Goal: Obtain resource: Obtain resource

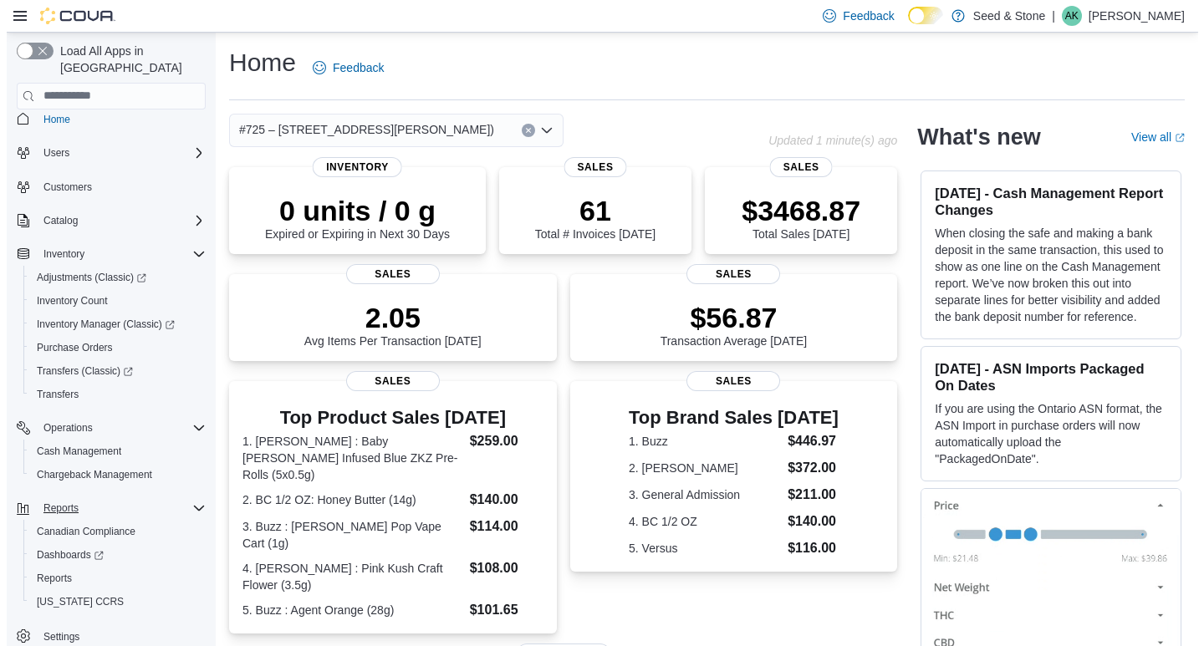
scroll to position [17, 0]
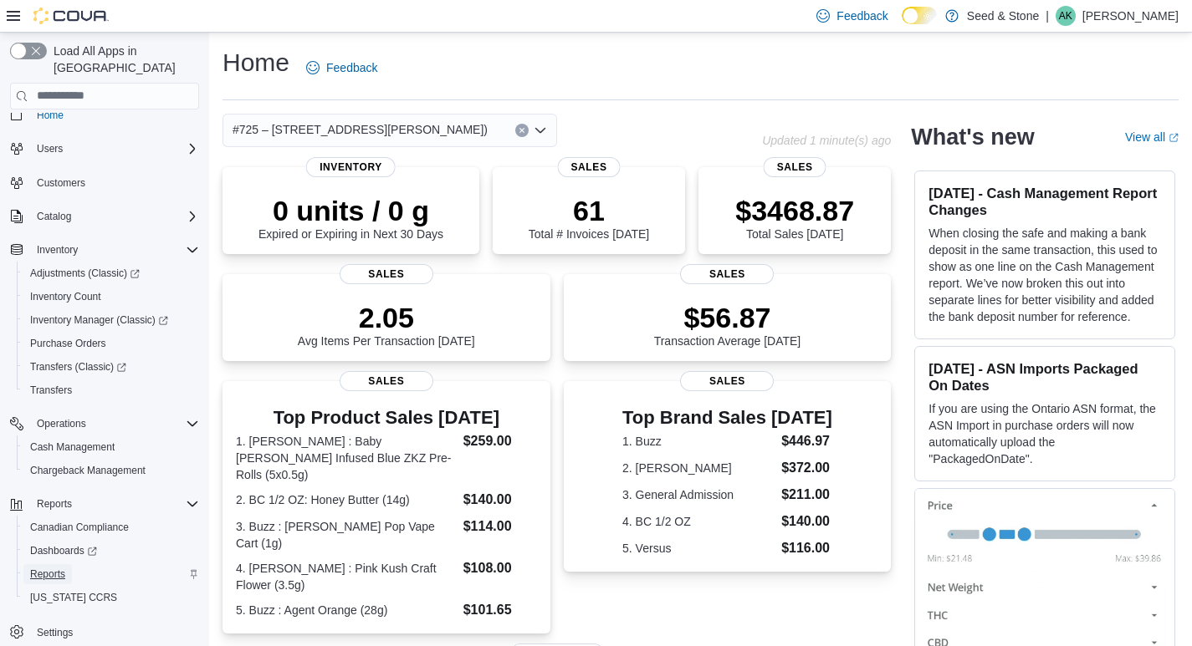
click at [52, 564] on span "Reports" at bounding box center [47, 574] width 35 height 20
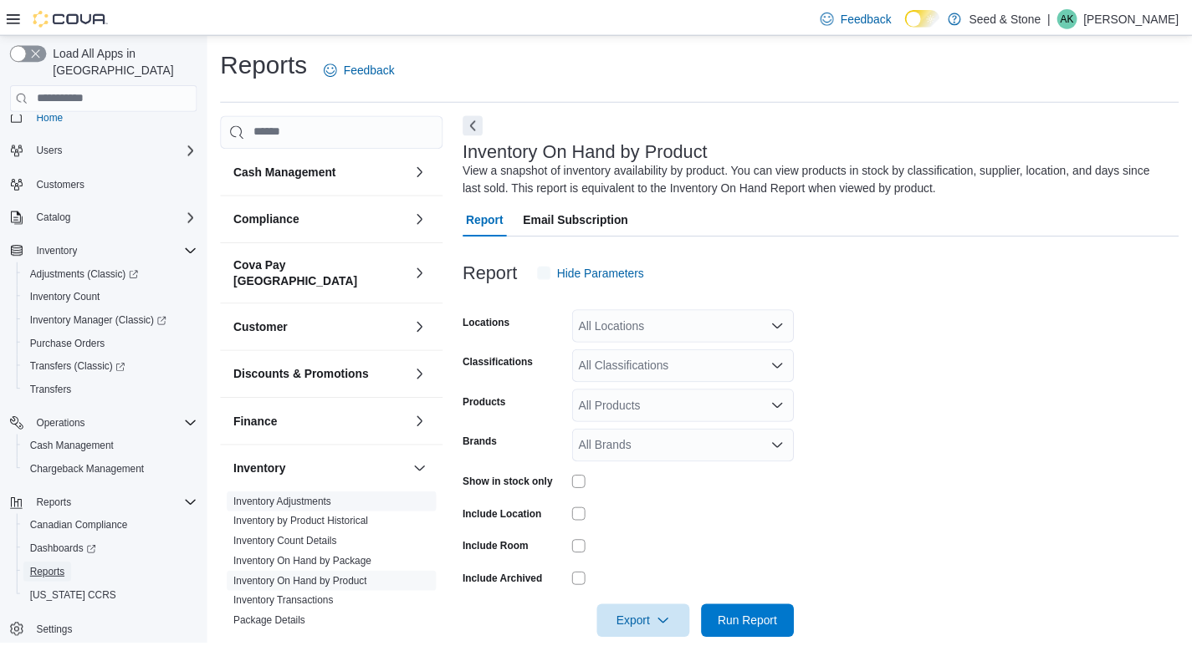
scroll to position [28, 0]
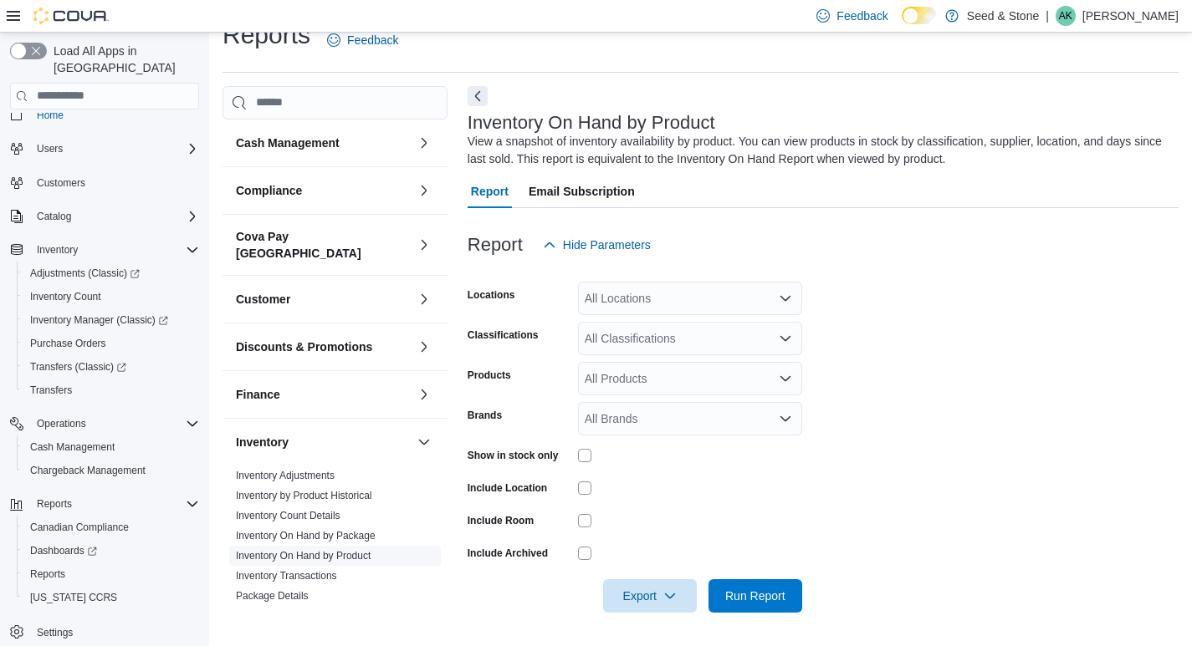
click at [315, 550] on link "Inventory On Hand by Product" at bounding box center [303, 556] width 135 height 12
click at [743, 299] on div "All Locations" at bounding box center [690, 298] width 224 height 33
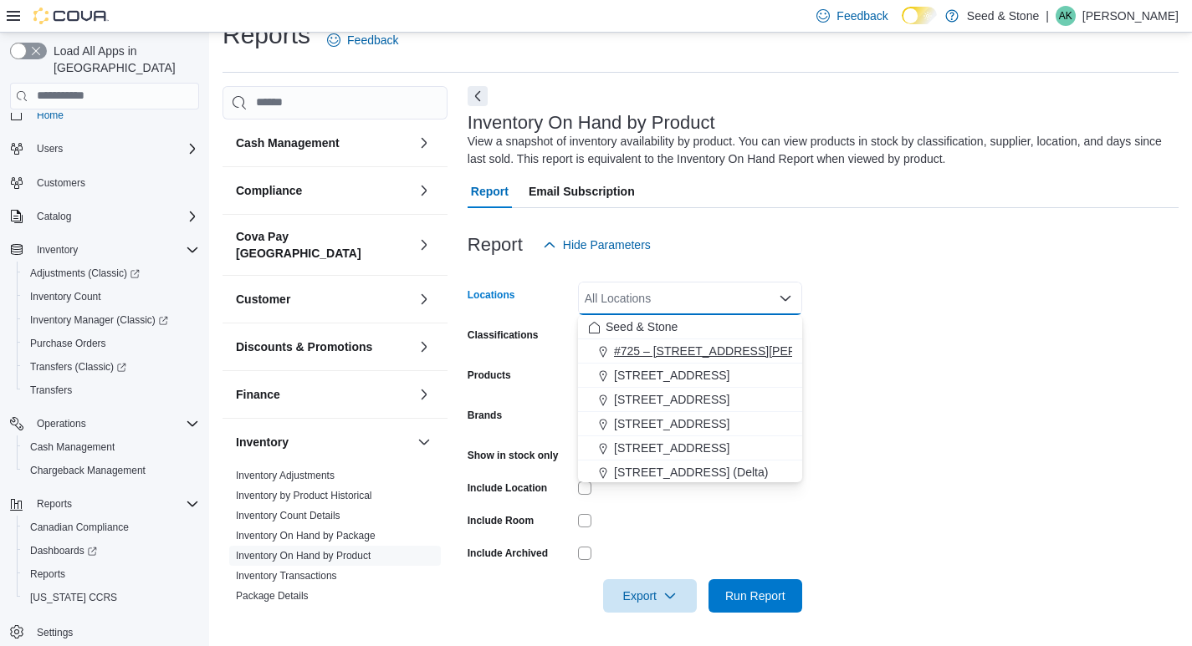
click at [733, 349] on span "#725 – 19800 Lougheed Hwy (Pitt Meadows)" at bounding box center [741, 351] width 255 height 17
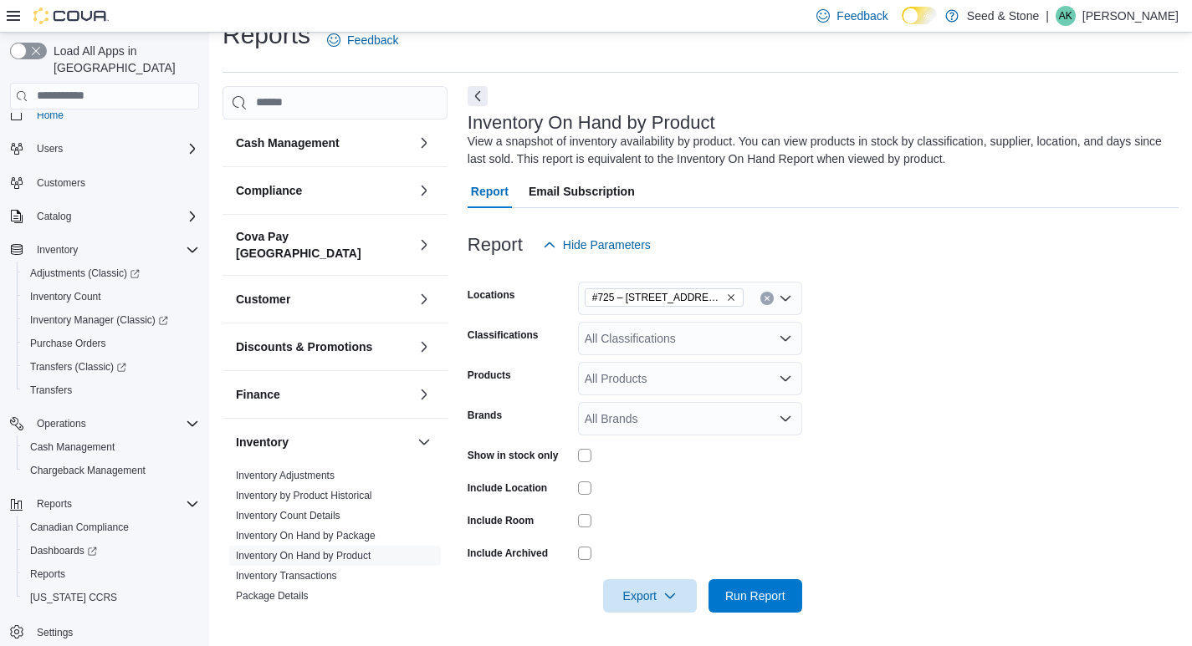
click at [524, 471] on form "Locations #725 – 19800 Lougheed Hwy (Pitt Meadows) Classifications All Classifi…" at bounding box center [822, 437] width 711 height 351
click at [565, 452] on div "Show in stock only" at bounding box center [519, 455] width 104 height 26
click at [655, 606] on span "Export" at bounding box center [650, 595] width 74 height 33
click at [684, 502] on span "Export to Excel" at bounding box center [652, 495] width 75 height 13
